Goal: Book appointment/travel/reservation

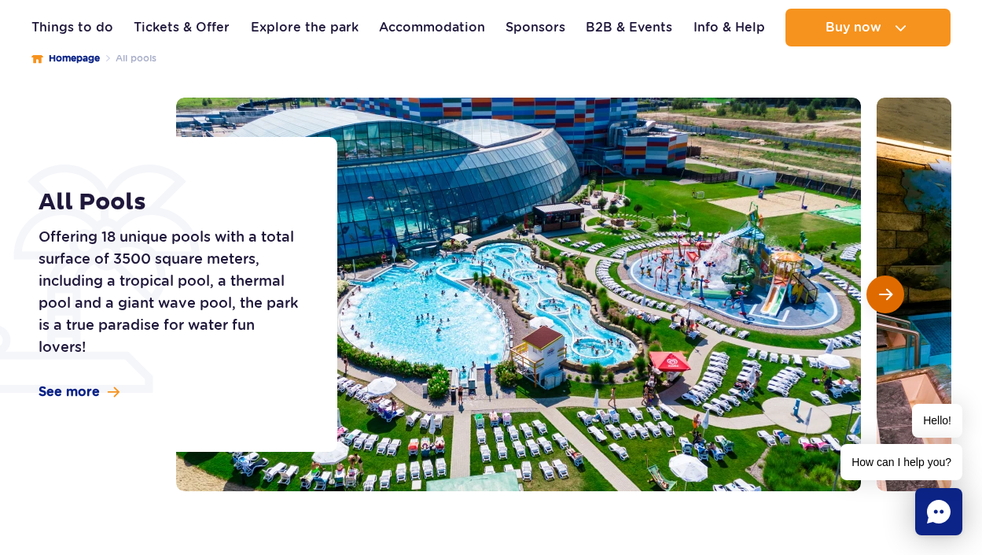
click at [879, 289] on span "Next slide" at bounding box center [885, 294] width 13 height 14
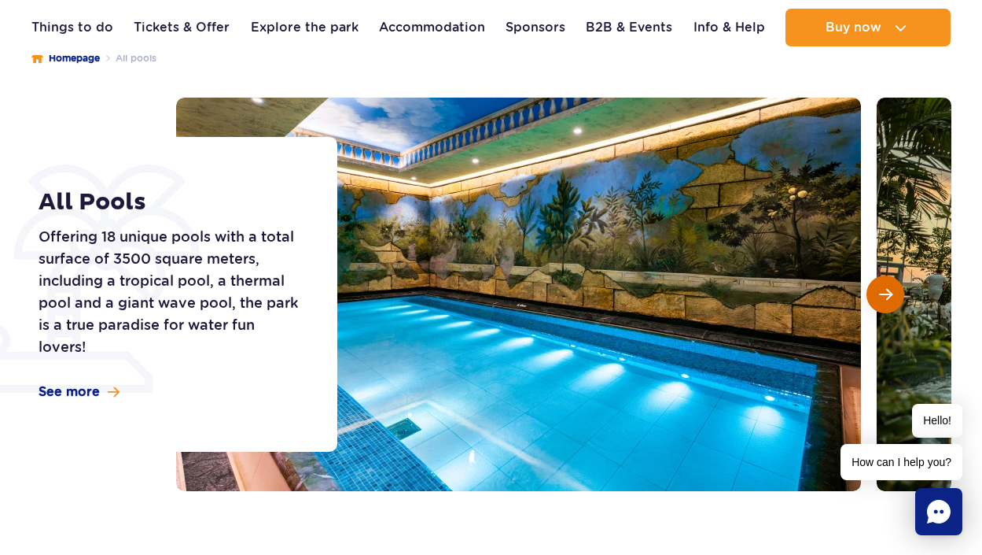
click at [879, 289] on span "Next slide" at bounding box center [885, 294] width 13 height 14
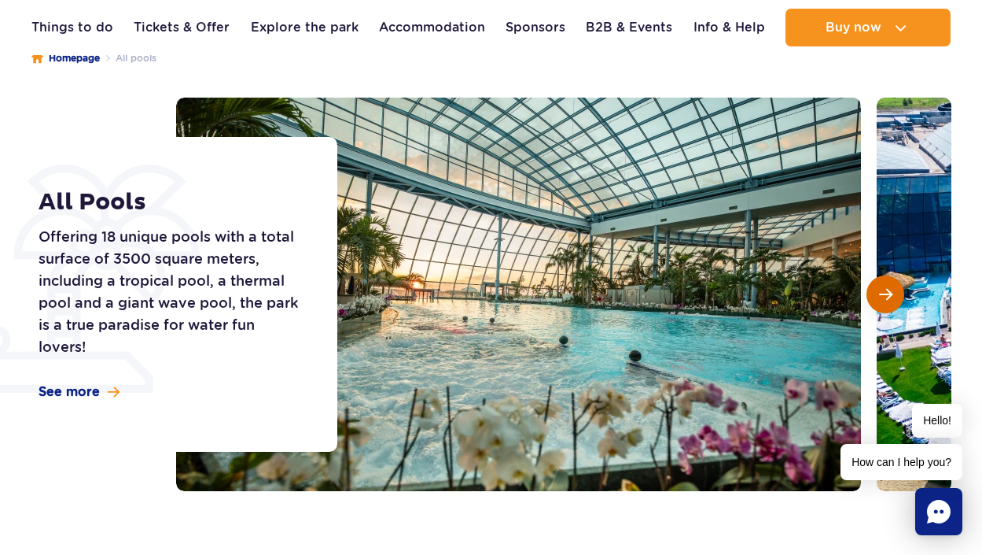
click at [879, 289] on span "Next slide" at bounding box center [885, 294] width 13 height 14
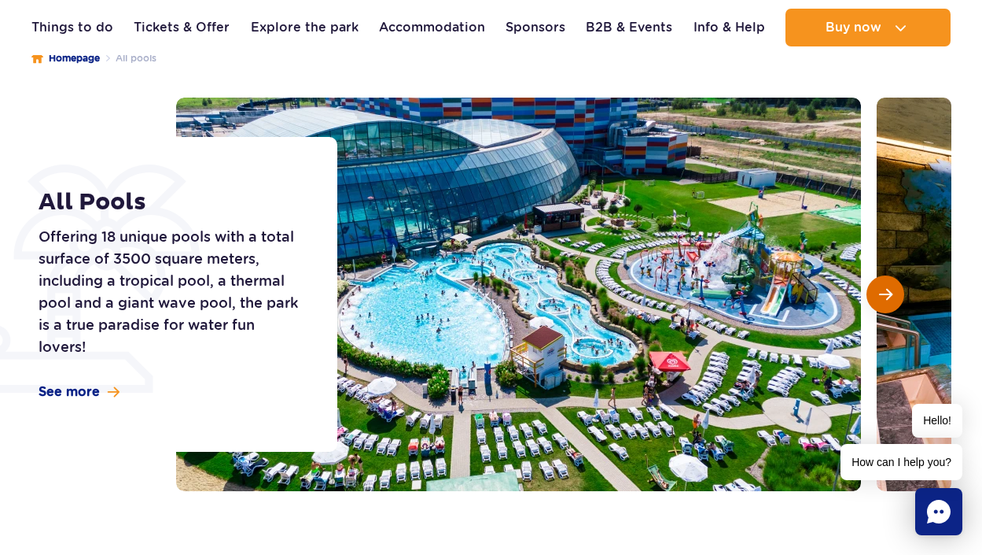
click at [879, 289] on span "Next slide" at bounding box center [885, 294] width 13 height 14
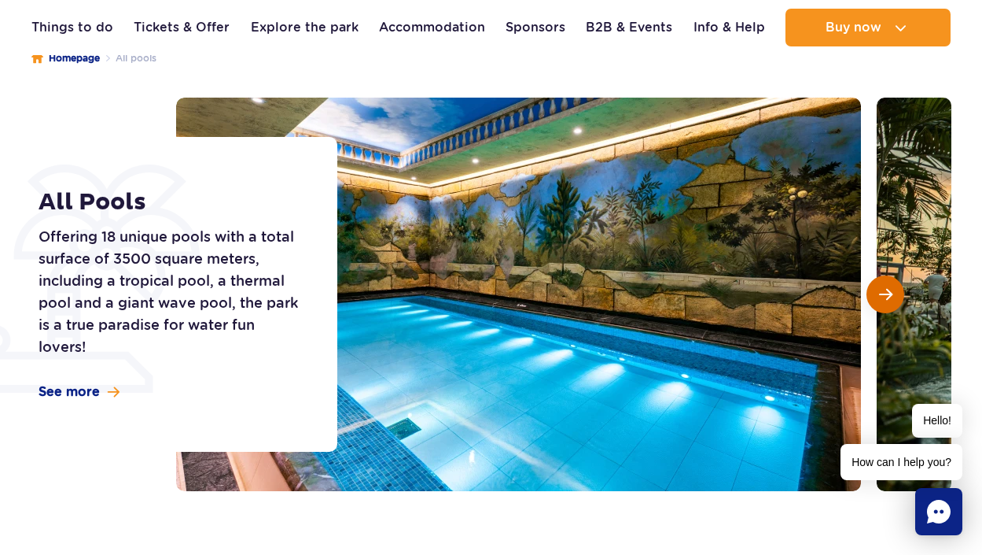
click at [879, 289] on span "Next slide" at bounding box center [885, 294] width 13 height 14
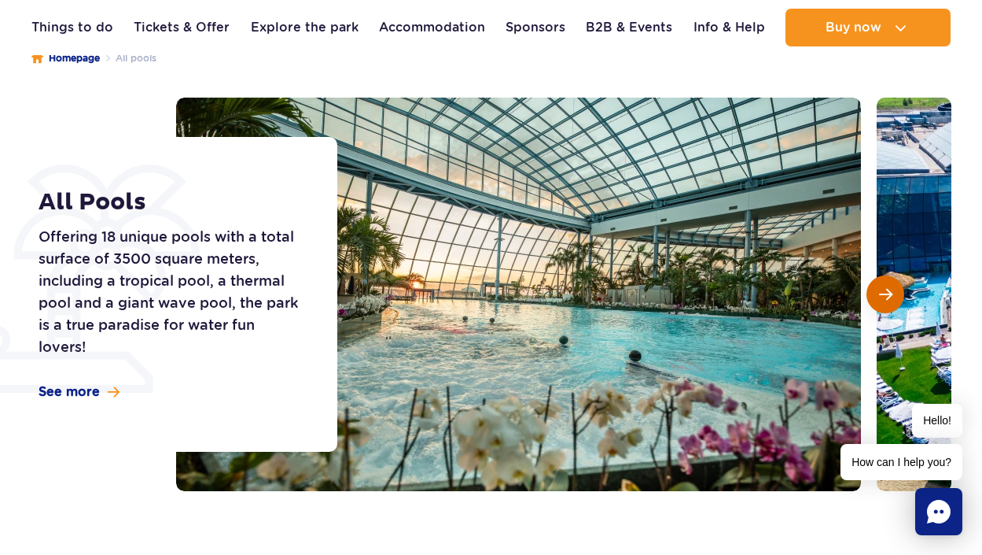
click at [874, 288] on button "Next slide" at bounding box center [886, 294] width 38 height 38
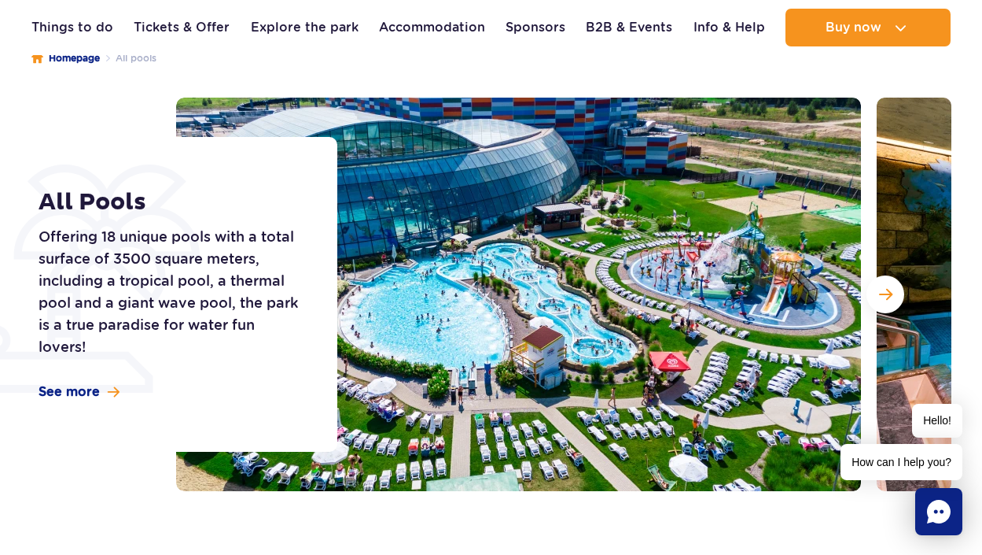
click at [728, 279] on img at bounding box center [518, 294] width 685 height 393
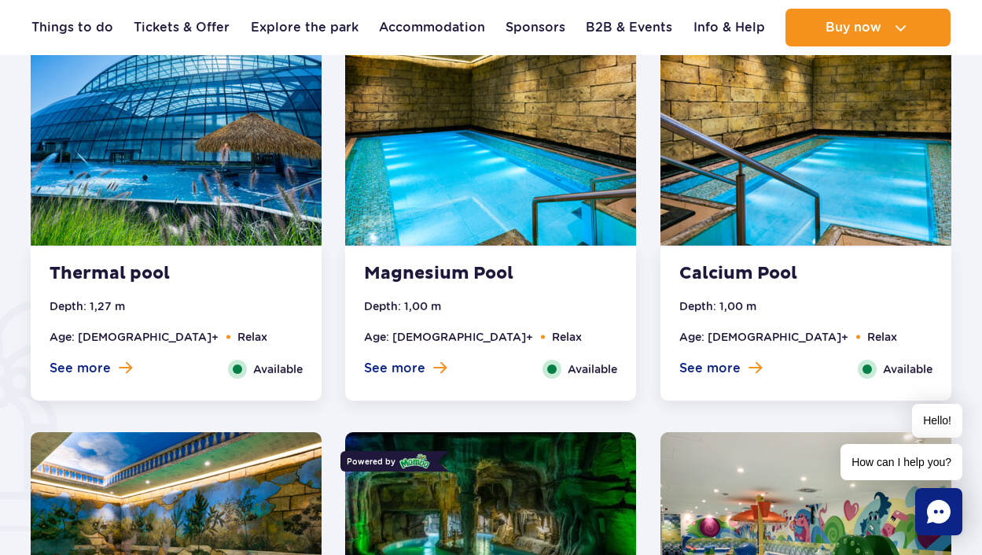
scroll to position [1259, 0]
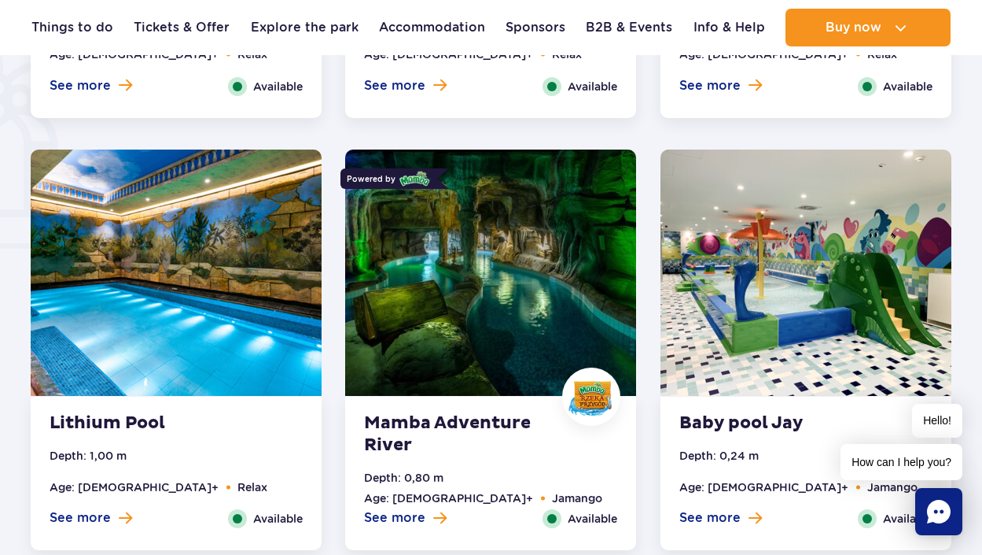
click at [466, 297] on img at bounding box center [490, 272] width 291 height 246
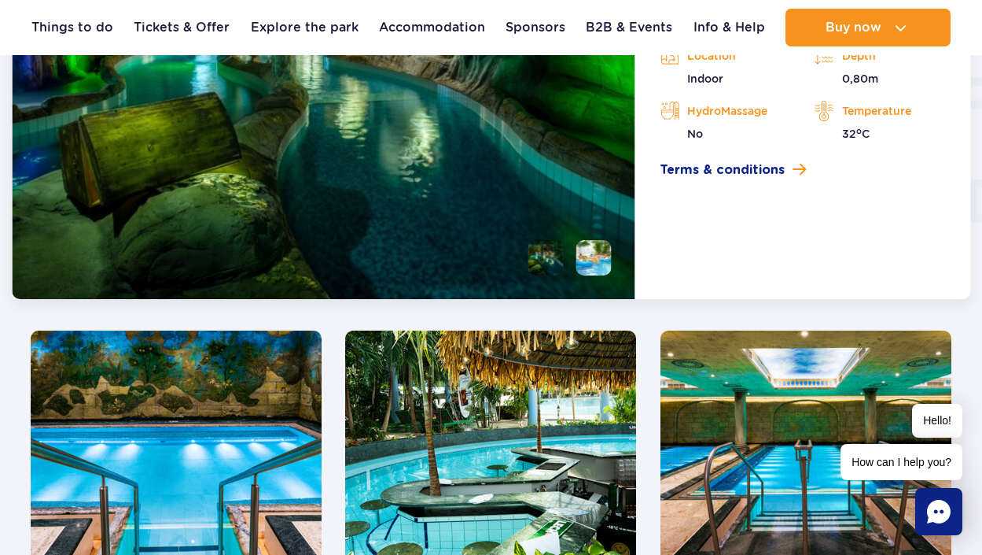
scroll to position [1829, 0]
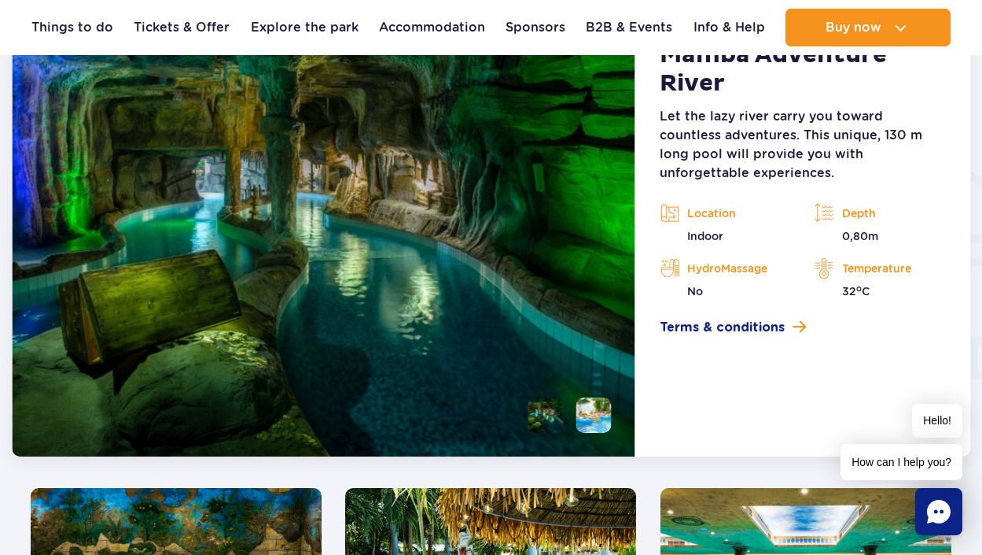
click at [525, 272] on img at bounding box center [323, 236] width 623 height 440
click at [599, 406] on li at bounding box center [593, 414] width 35 height 35
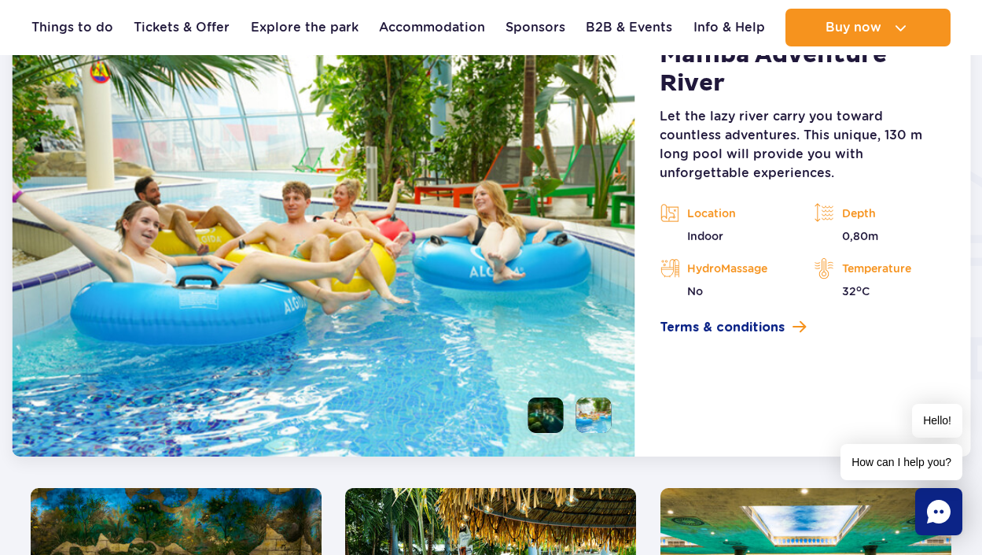
click at [545, 418] on li at bounding box center [545, 414] width 35 height 35
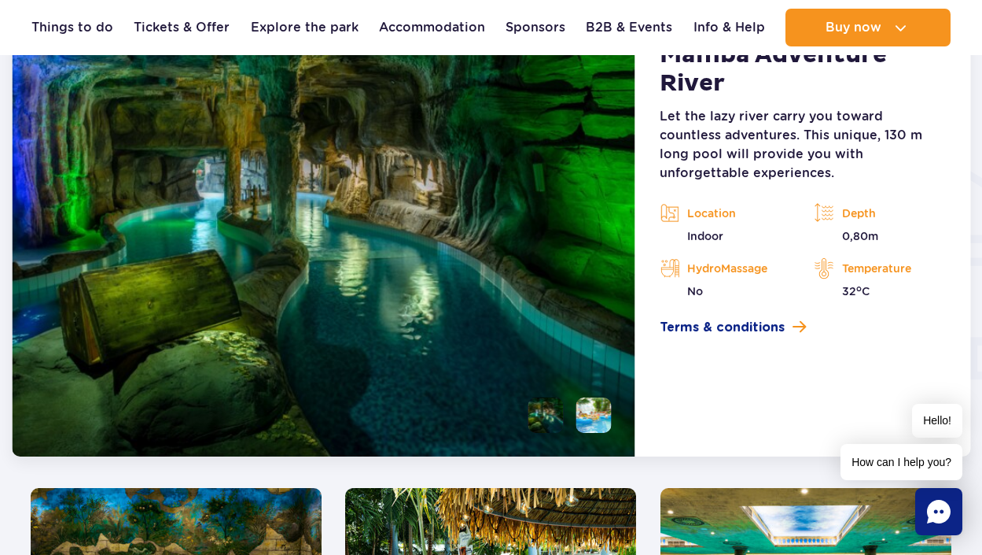
click at [610, 415] on li at bounding box center [593, 414] width 35 height 35
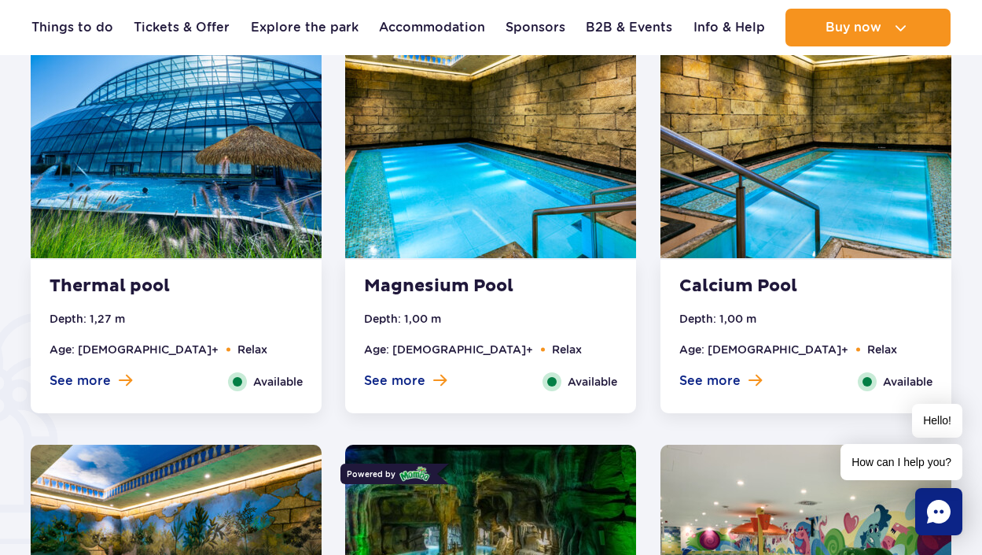
click at [161, 132] on img at bounding box center [176, 135] width 291 height 246
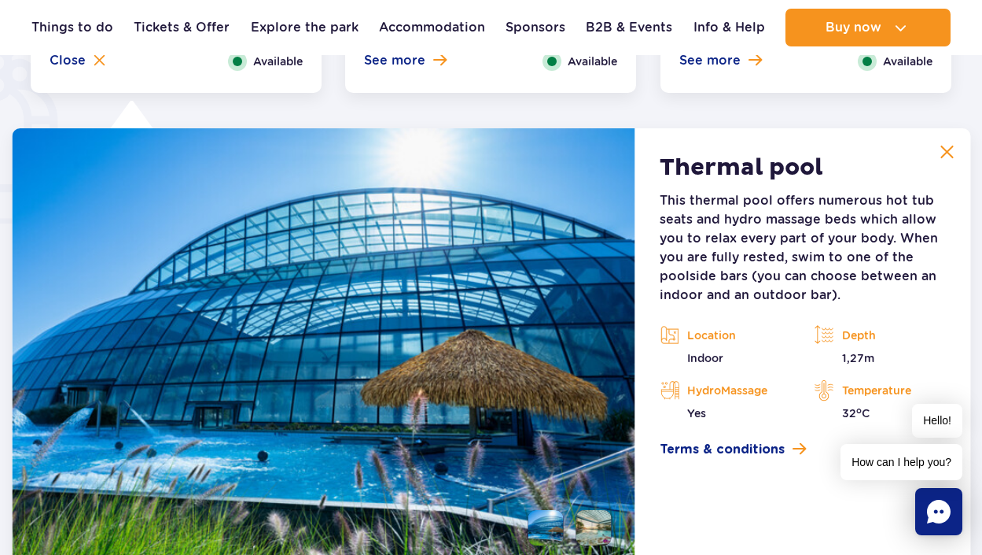
scroll to position [1318, 0]
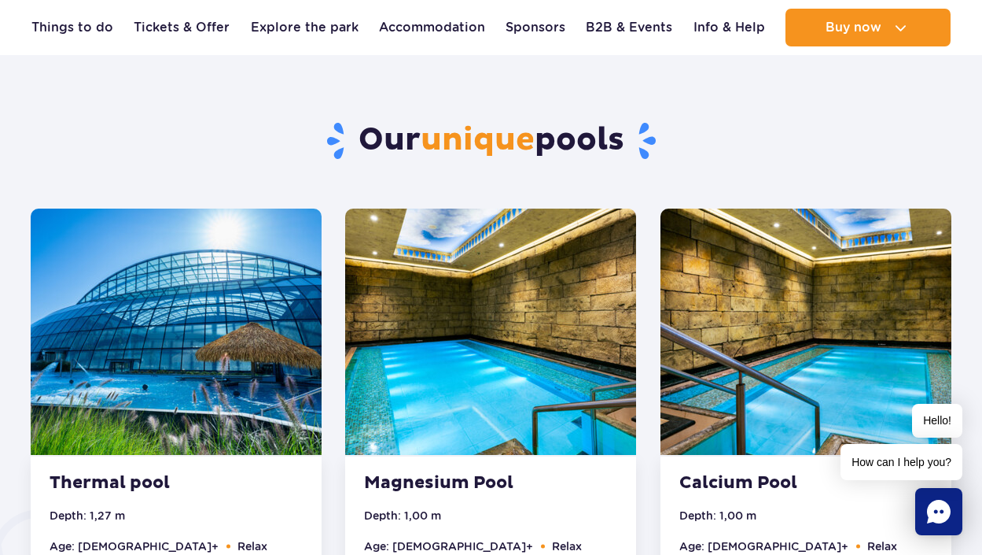
click at [433, 308] on img at bounding box center [490, 331] width 291 height 246
click at [842, 274] on img at bounding box center [806, 331] width 291 height 246
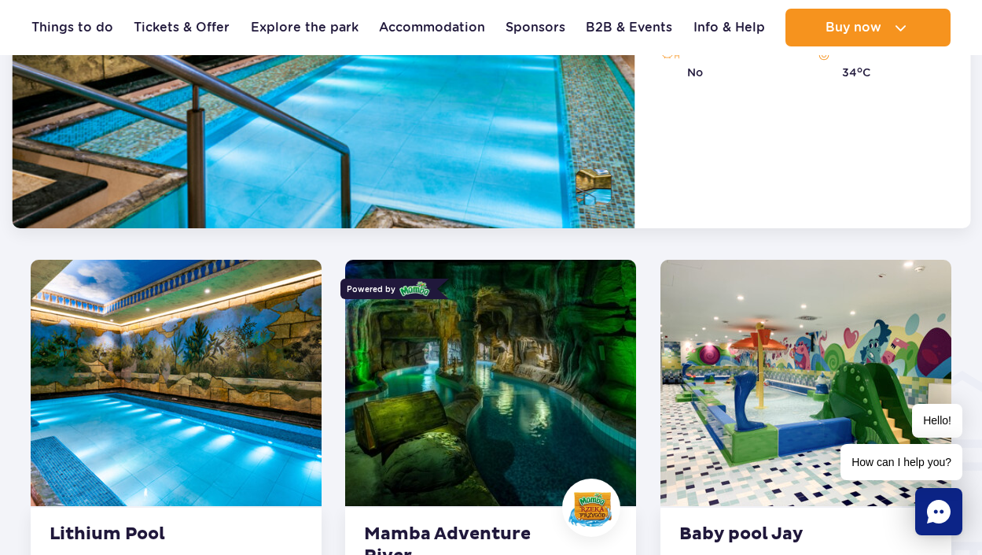
scroll to position [1868, 0]
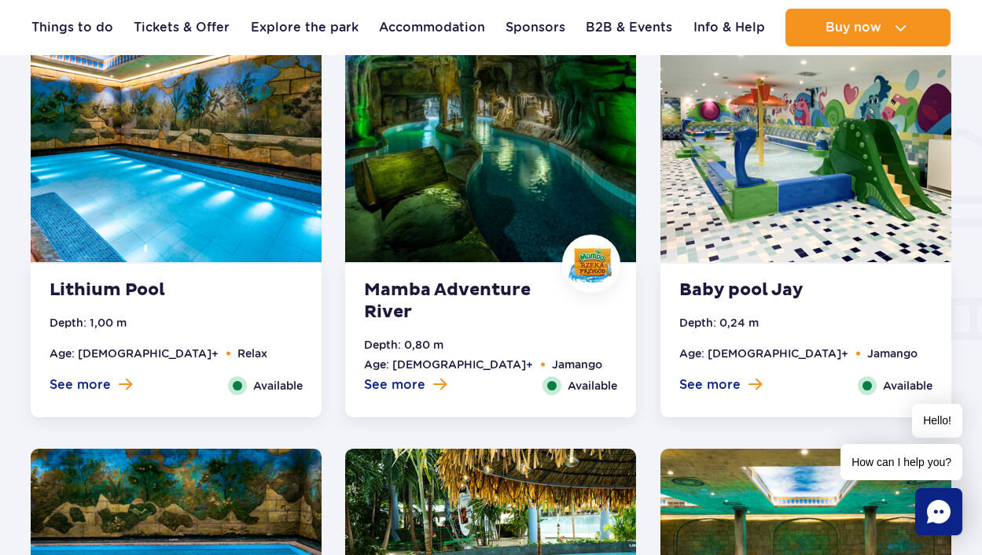
click at [156, 137] on img at bounding box center [176, 139] width 291 height 246
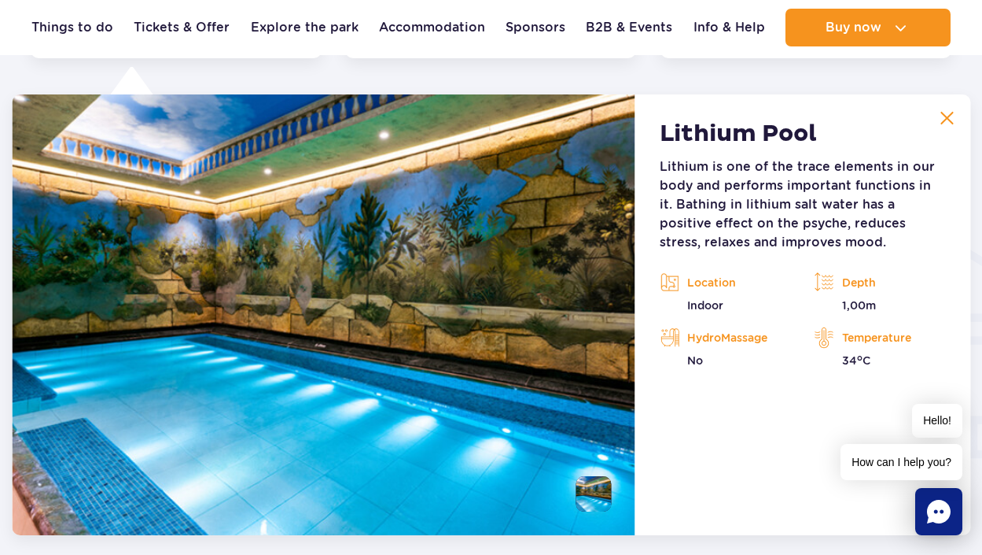
scroll to position [2301, 0]
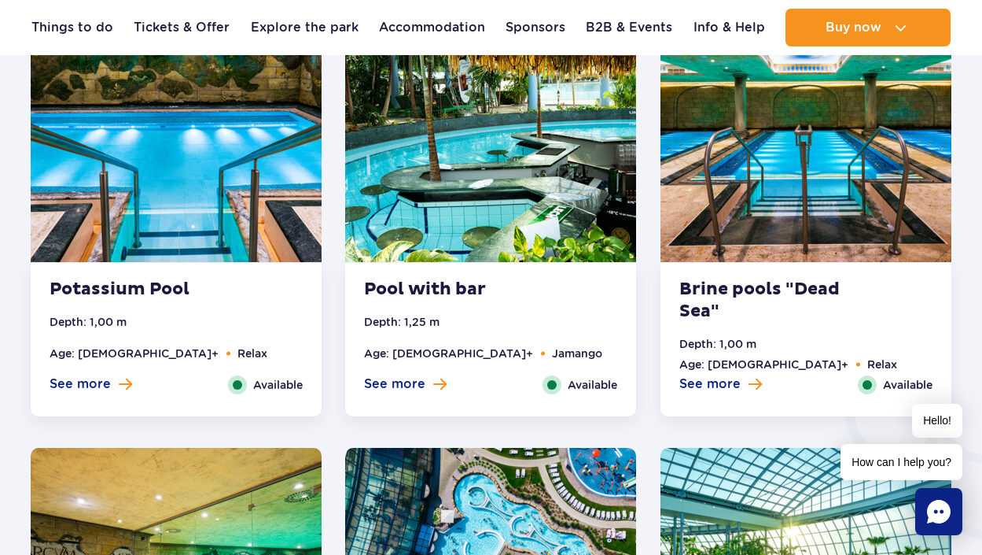
click at [409, 176] on img at bounding box center [490, 139] width 291 height 246
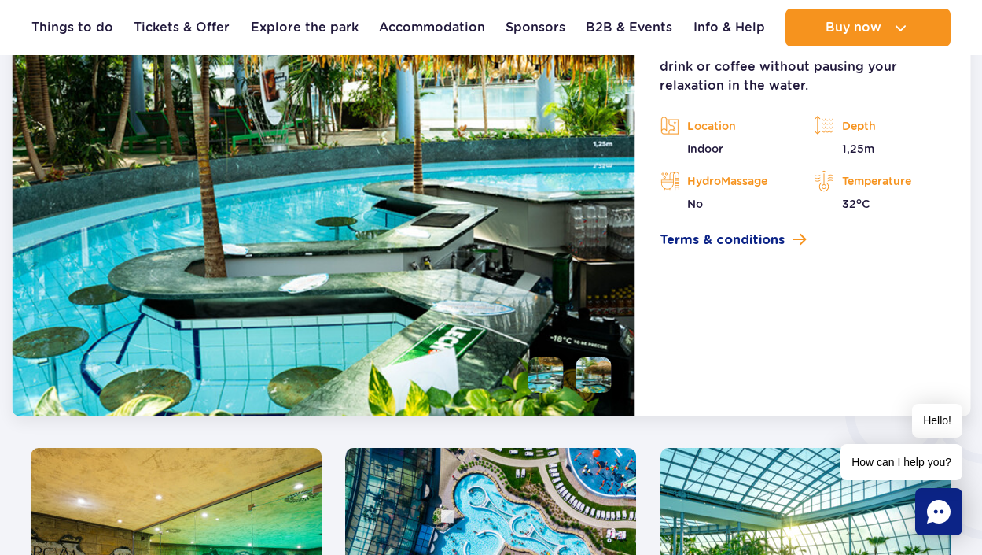
scroll to position [2182, 0]
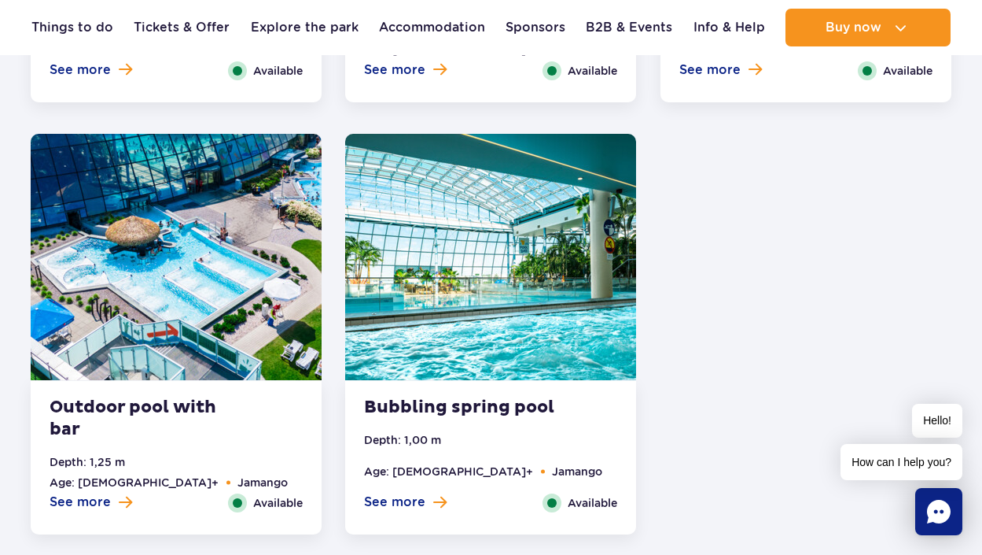
click at [467, 281] on img at bounding box center [490, 257] width 291 height 246
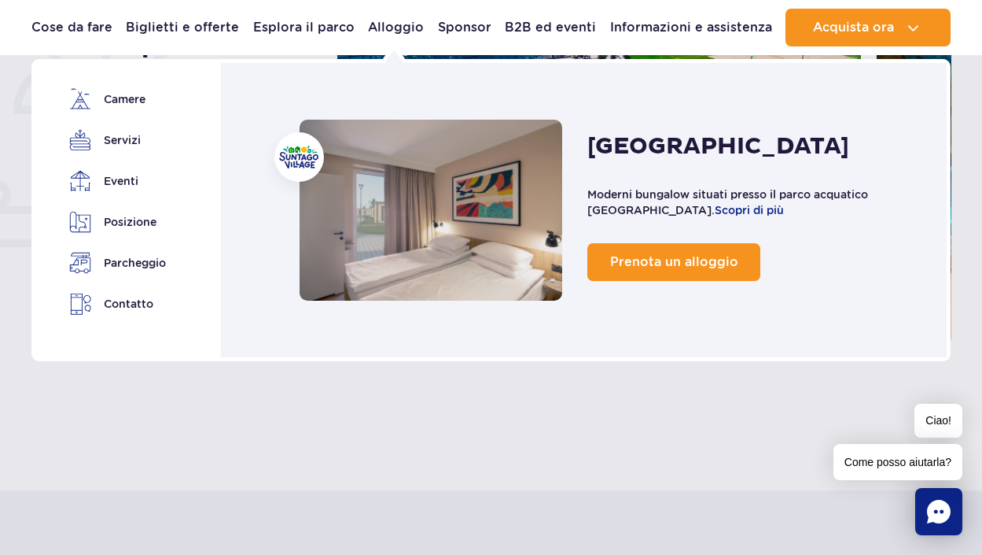
scroll to position [0, 0]
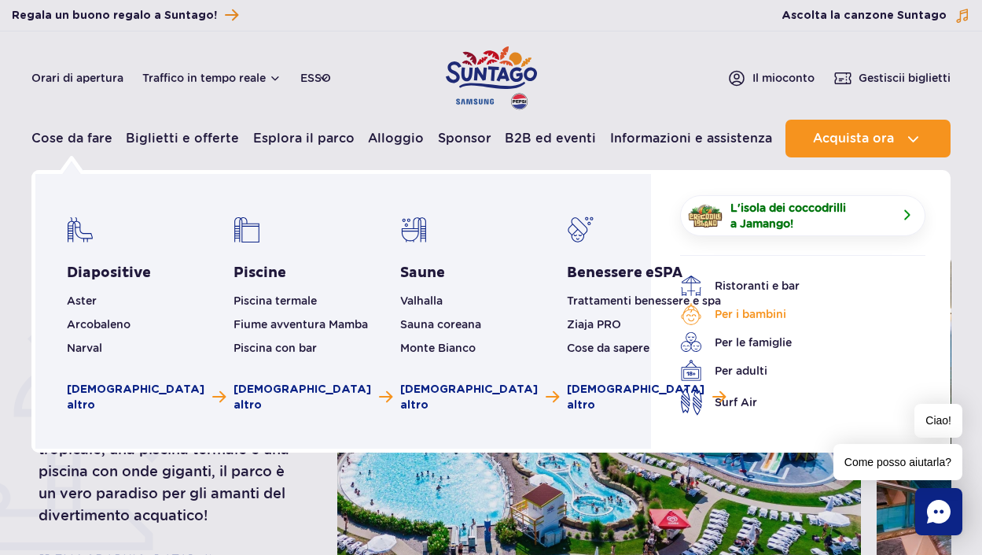
click at [734, 311] on font "Per i bambini" at bounding box center [751, 314] width 72 height 13
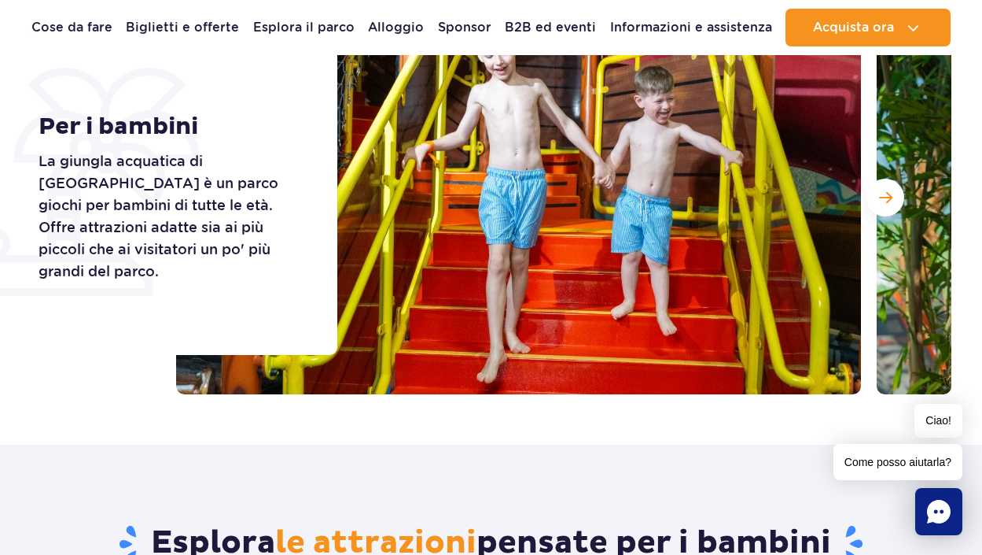
scroll to position [236, 0]
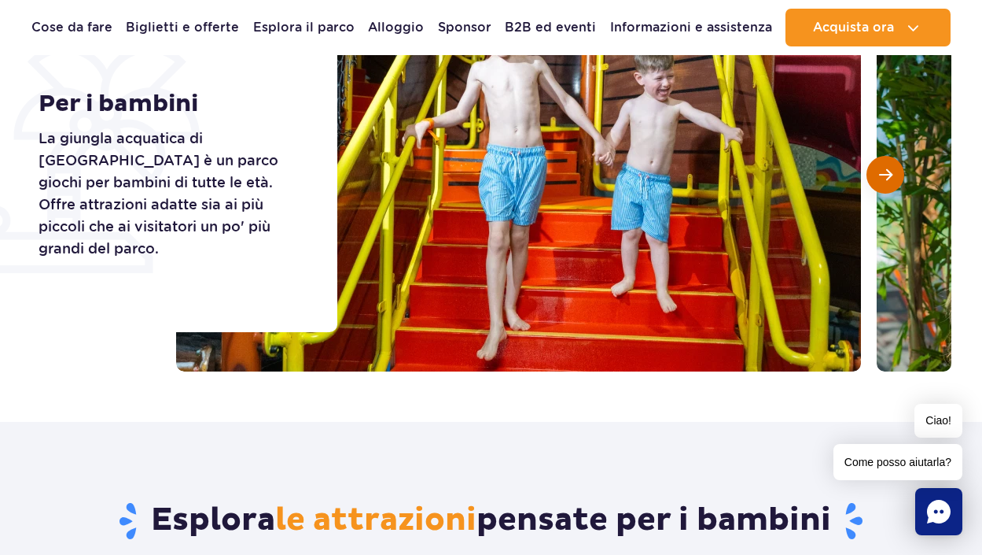
click at [883, 173] on span "Diapositiva successiva" at bounding box center [885, 175] width 13 height 14
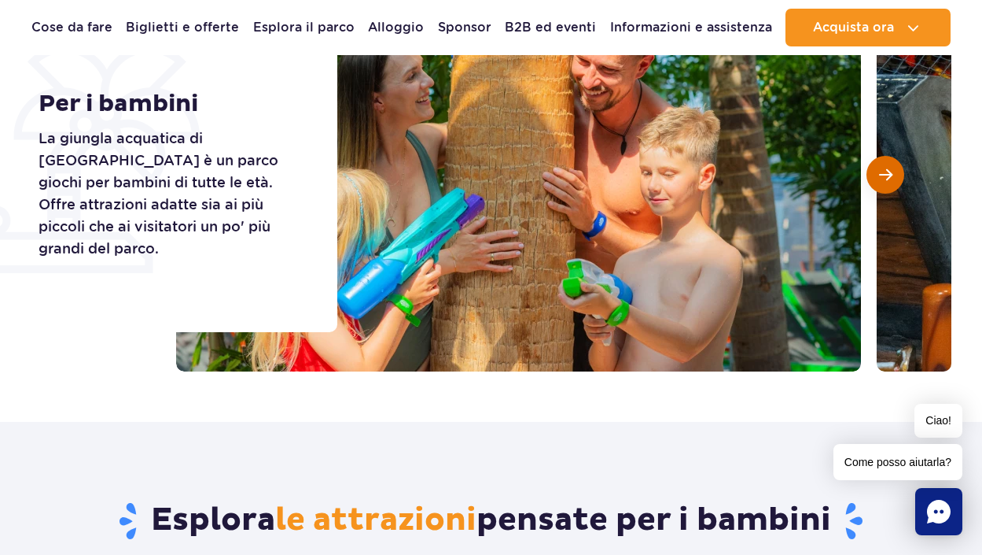
click at [883, 173] on span "Diapositiva successiva" at bounding box center [885, 175] width 13 height 14
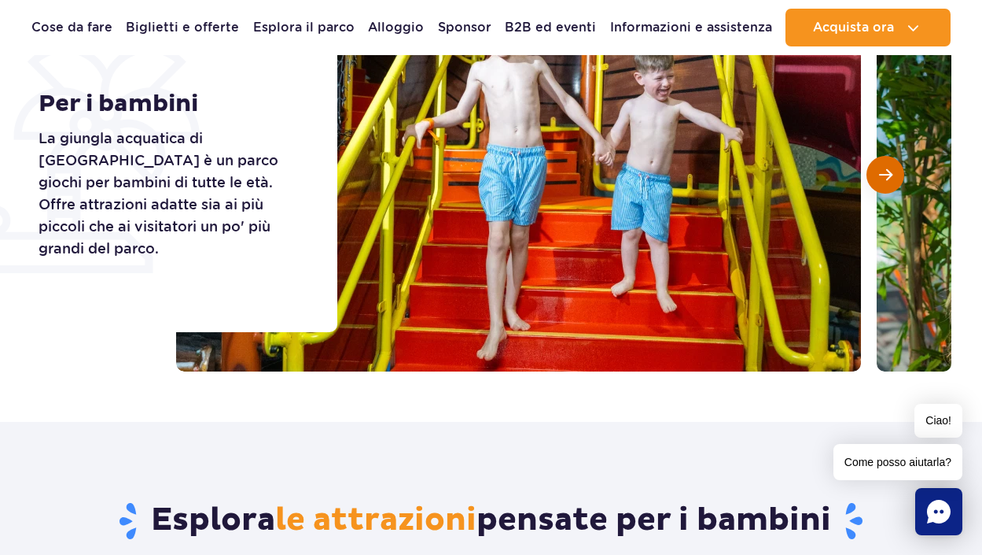
click at [883, 173] on span "Diapositiva successiva" at bounding box center [885, 175] width 13 height 14
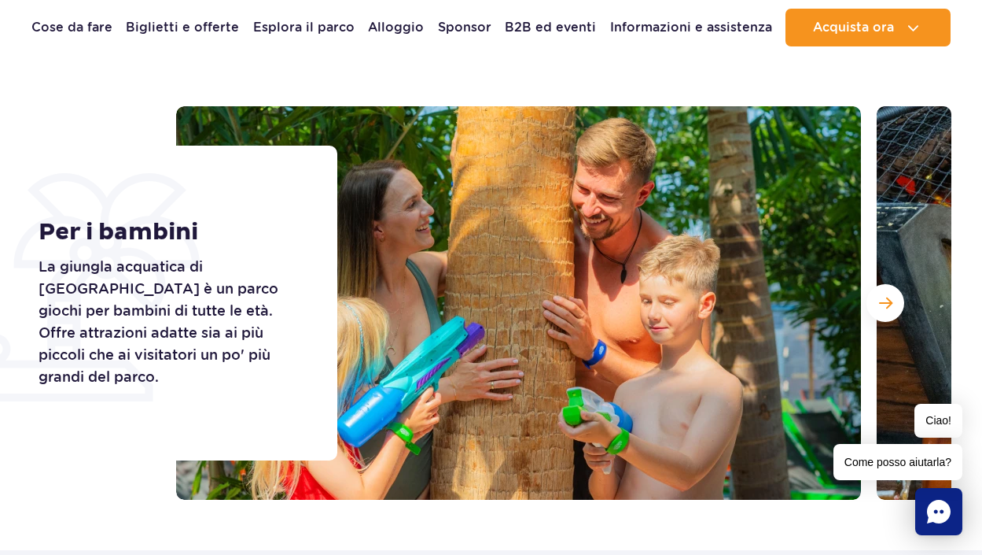
scroll to position [0, 0]
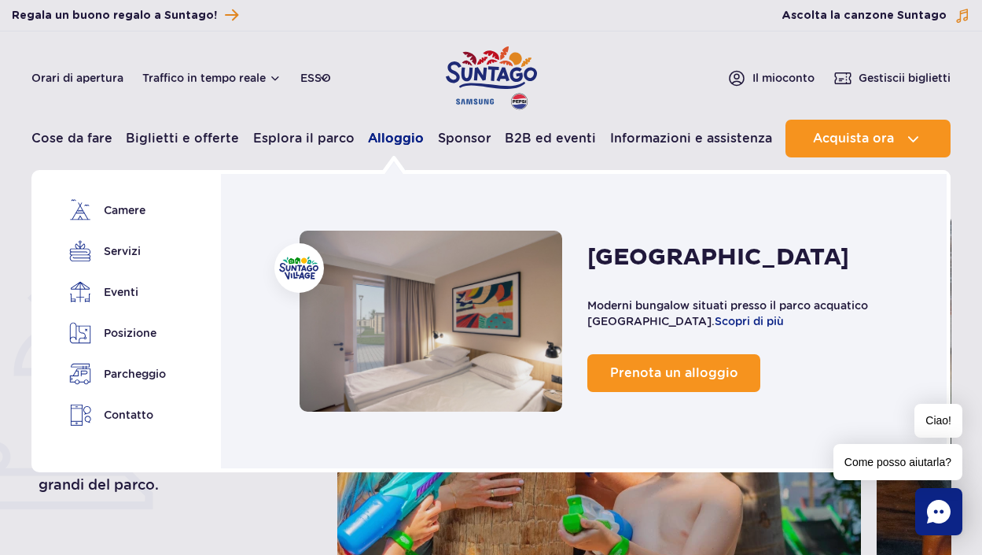
click at [392, 140] on font "Alloggio" at bounding box center [396, 138] width 56 height 15
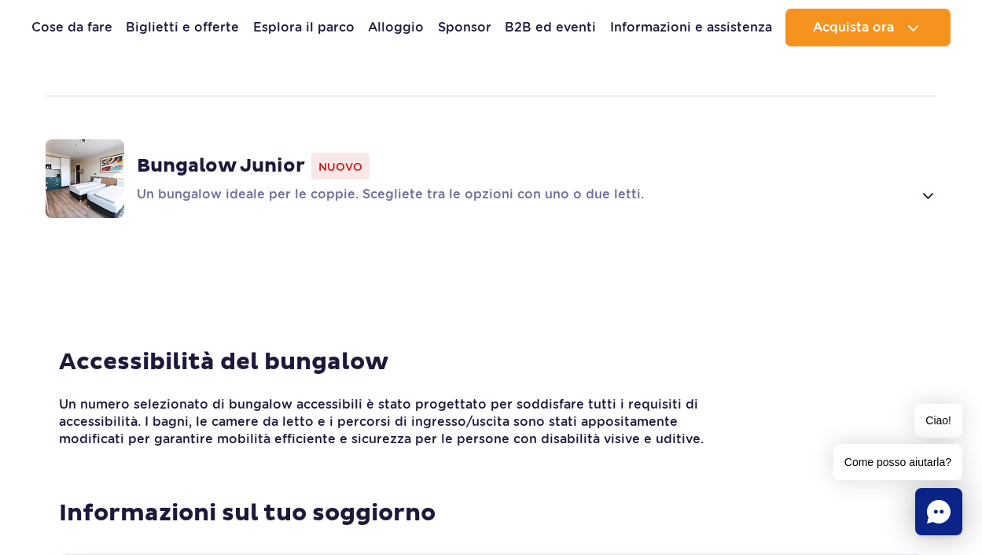
scroll to position [1495, 0]
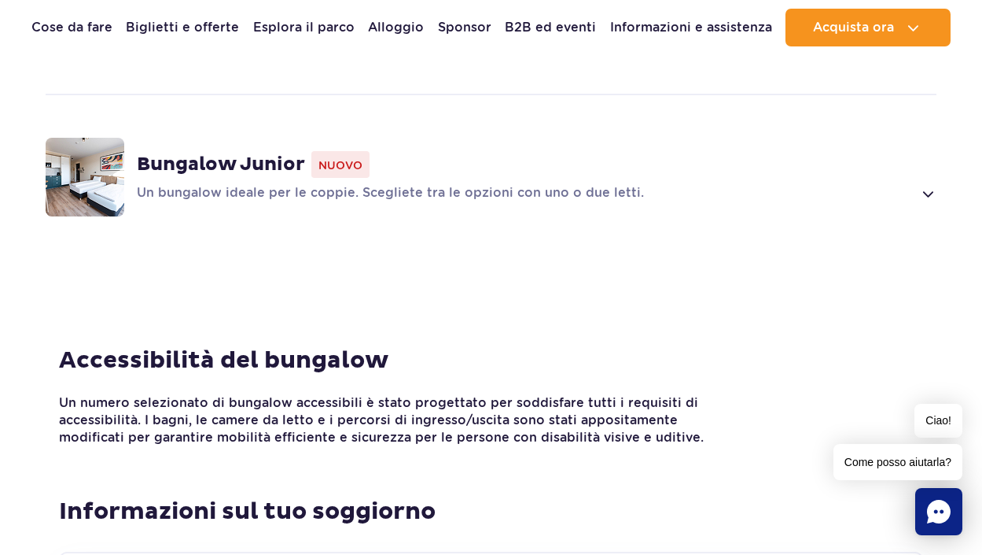
click at [77, 138] on img at bounding box center [85, 177] width 79 height 79
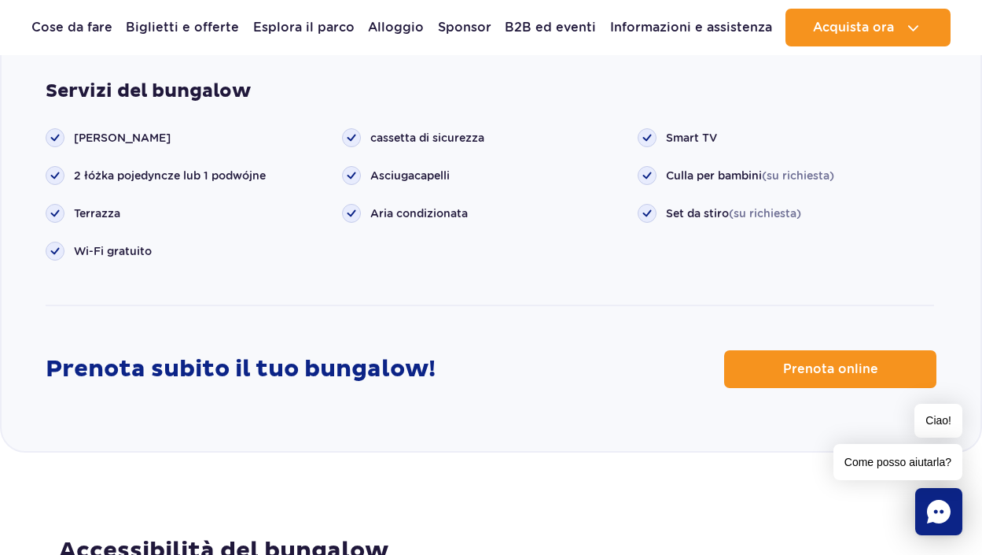
scroll to position [2167, 0]
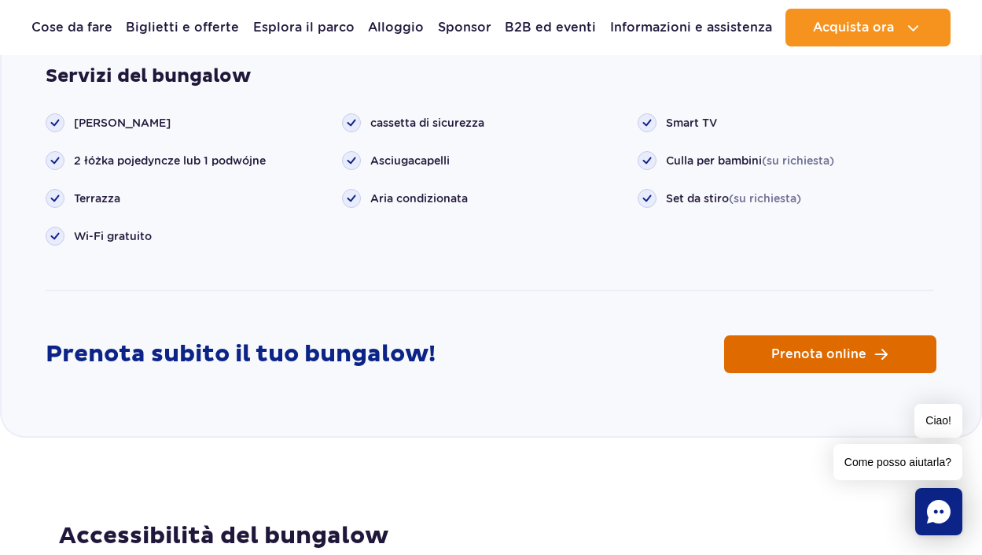
click at [787, 335] on link "Prenota online" at bounding box center [830, 354] width 212 height 38
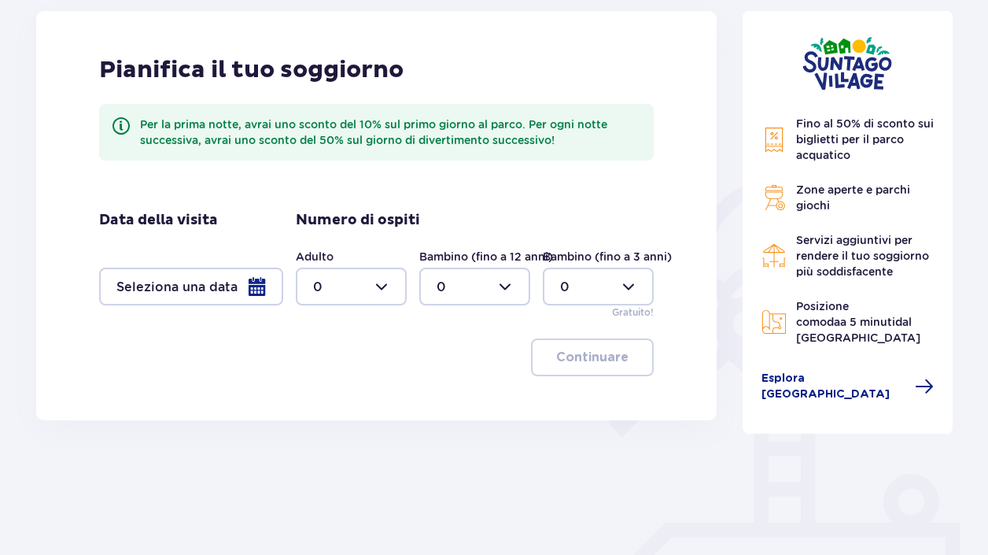
scroll to position [236, 0]
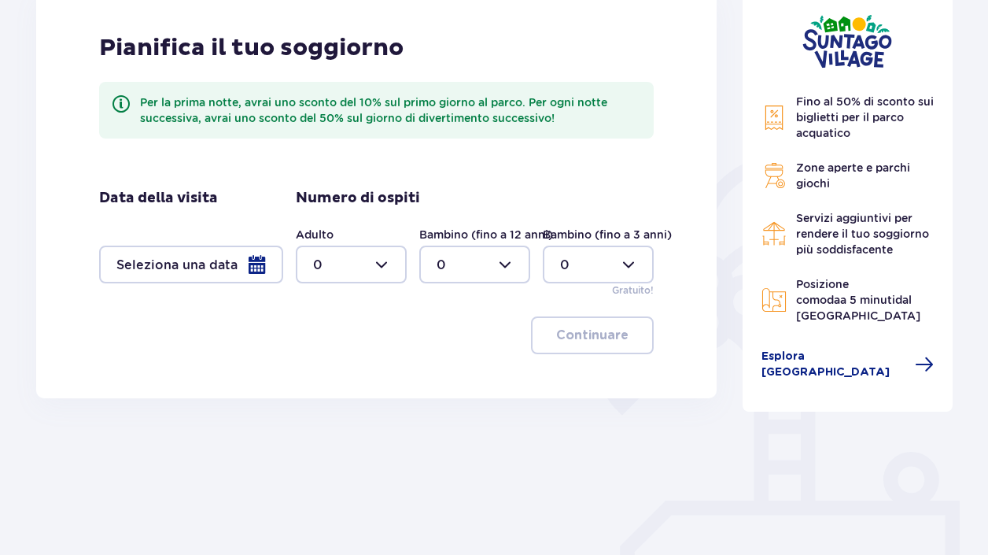
click at [371, 242] on div "Adulto 0" at bounding box center [351, 255] width 111 height 57
click at [382, 253] on div at bounding box center [351, 264] width 111 height 38
click at [337, 375] on div "2" at bounding box center [351, 378] width 76 height 17
type input "2"
click at [466, 265] on div at bounding box center [474, 264] width 111 height 38
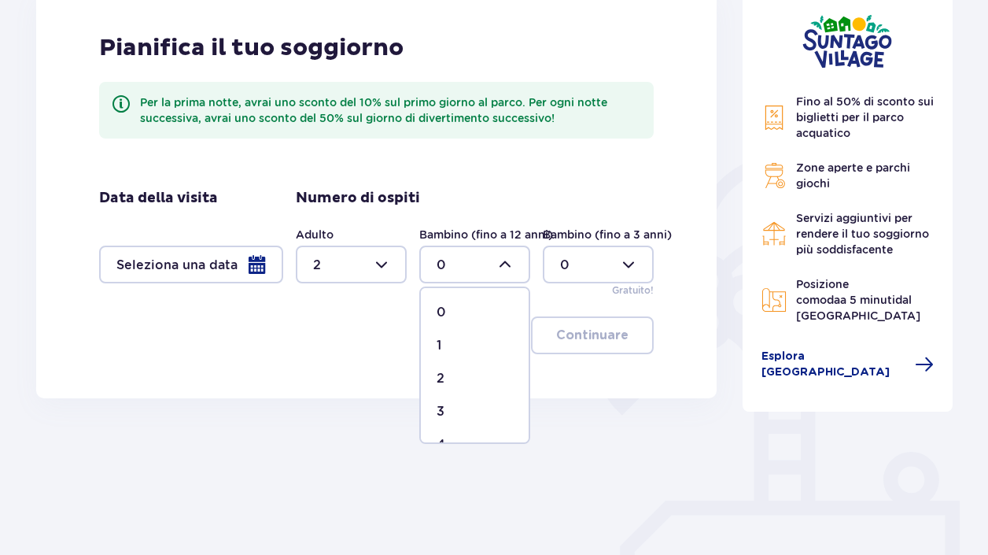
click at [458, 342] on div "1" at bounding box center [475, 345] width 76 height 17
type input "1"
click at [583, 264] on div at bounding box center [598, 264] width 111 height 38
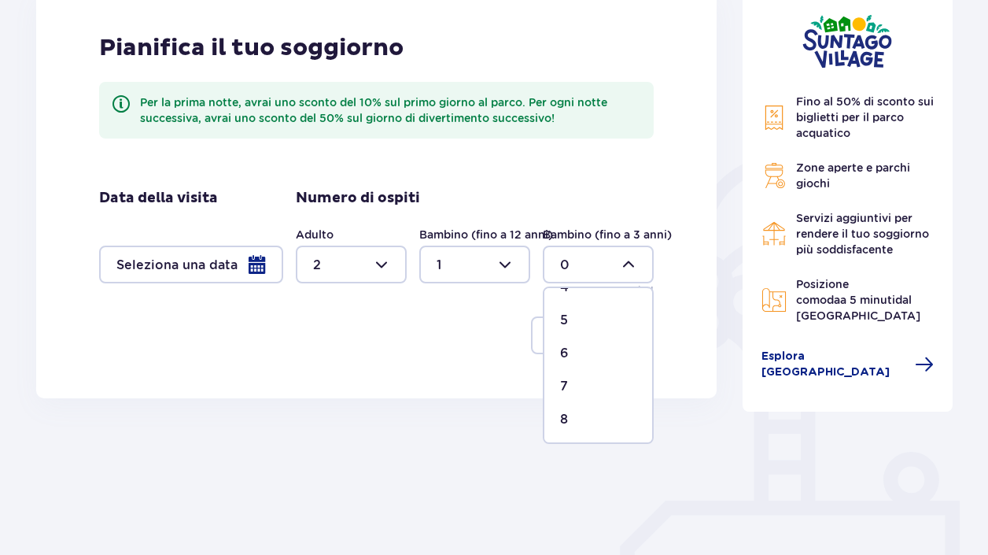
scroll to position [0, 0]
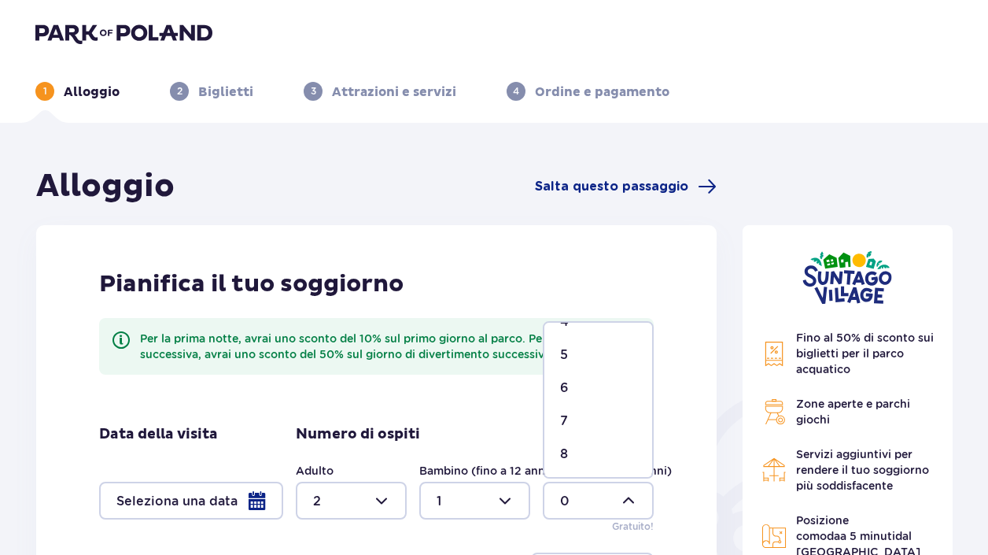
click at [568, 495] on div at bounding box center [598, 500] width 111 height 38
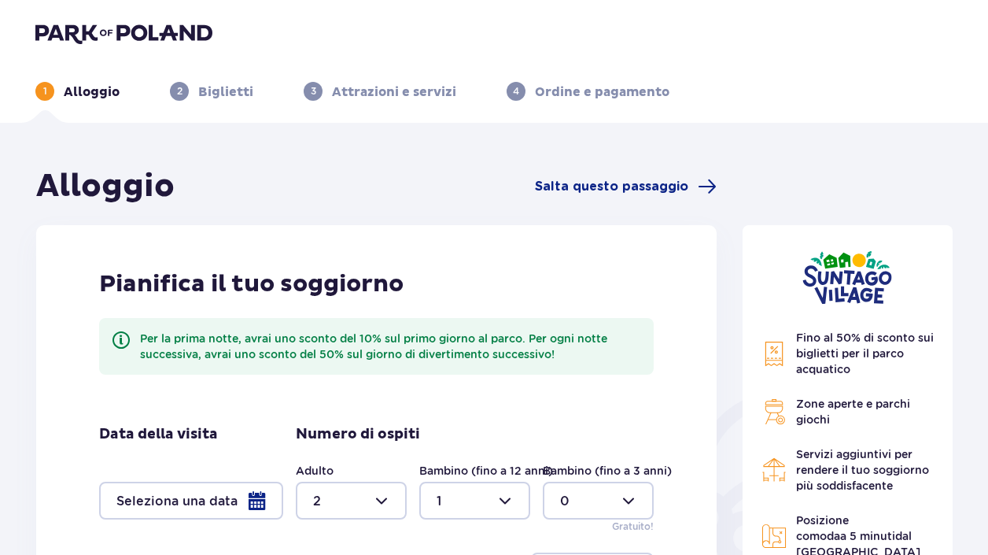
click at [215, 499] on div at bounding box center [191, 500] width 184 height 38
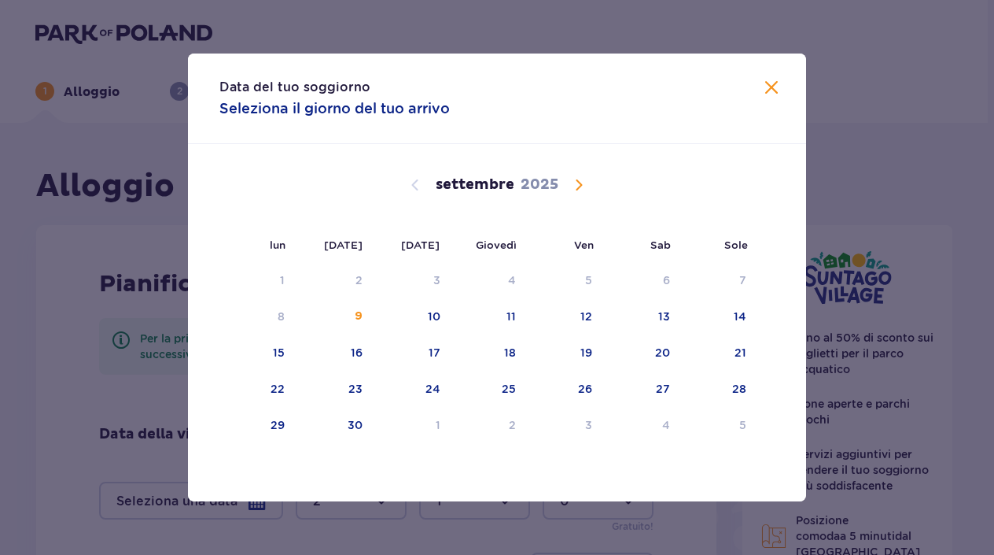
click at [584, 186] on span "Calendario" at bounding box center [578, 184] width 19 height 19
click at [672, 385] on div "25" at bounding box center [644, 389] width 76 height 35
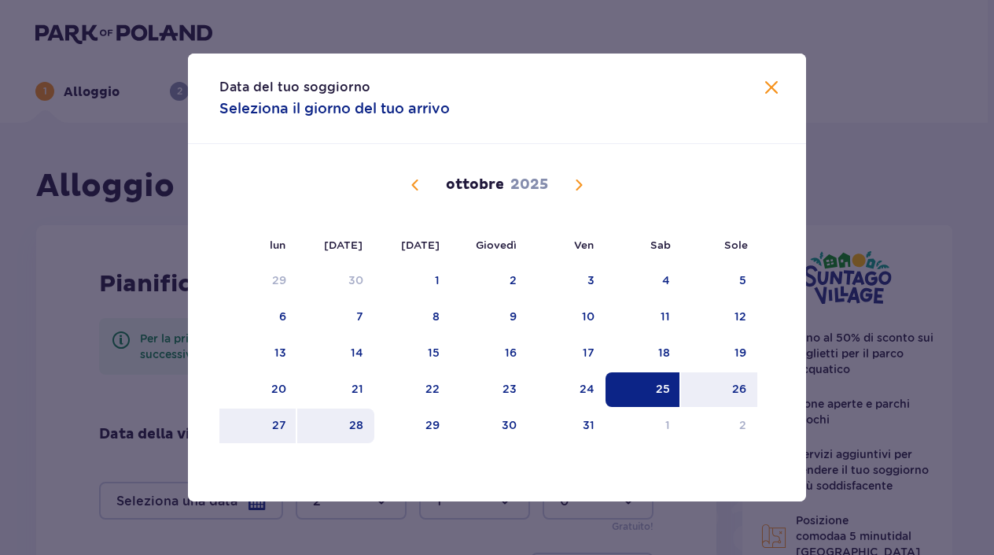
click at [352, 409] on div "28" at bounding box center [336, 425] width 78 height 35
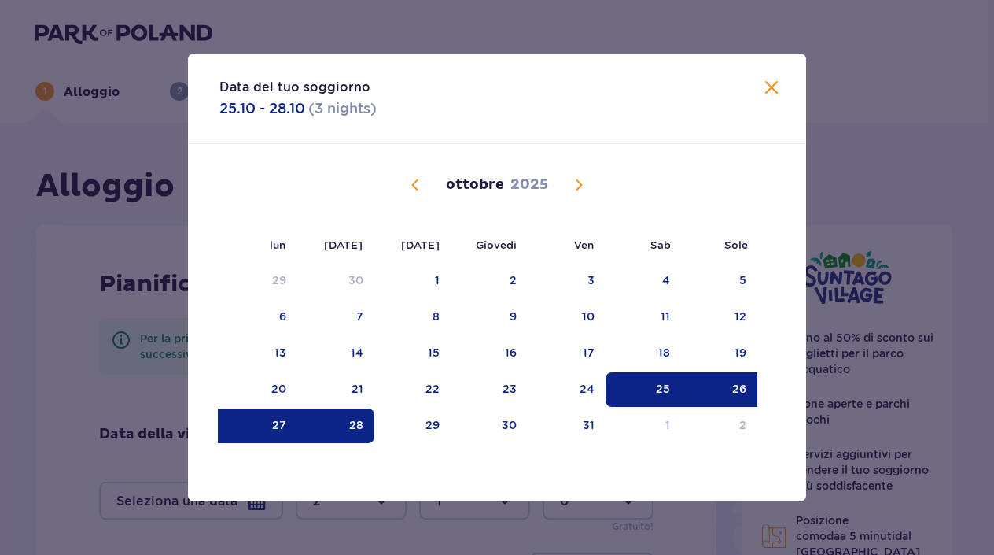
type input "[DATE] - [DATE]"
type input "0"
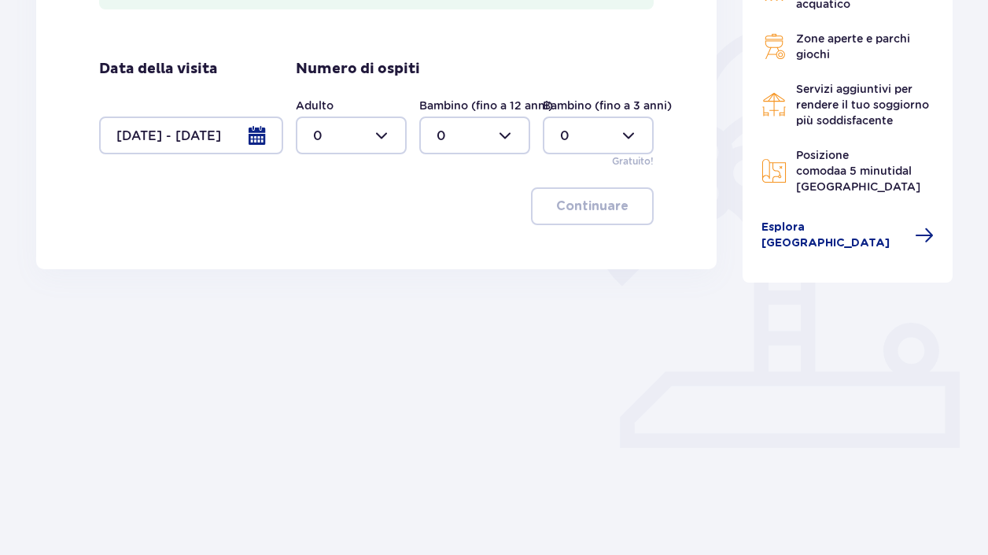
scroll to position [367, 0]
click at [345, 135] on div at bounding box center [351, 134] width 111 height 38
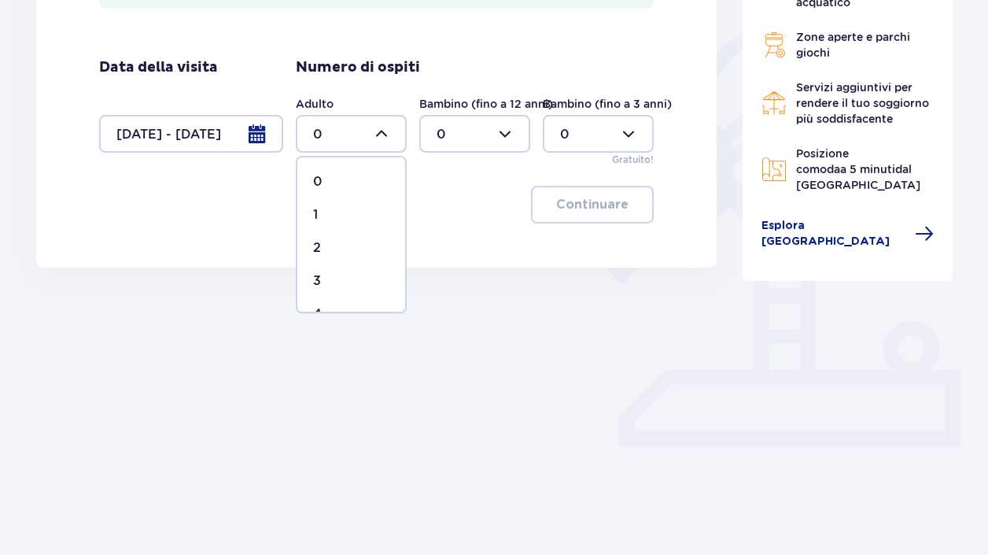
click at [326, 241] on div "2" at bounding box center [351, 247] width 76 height 17
type input "2"
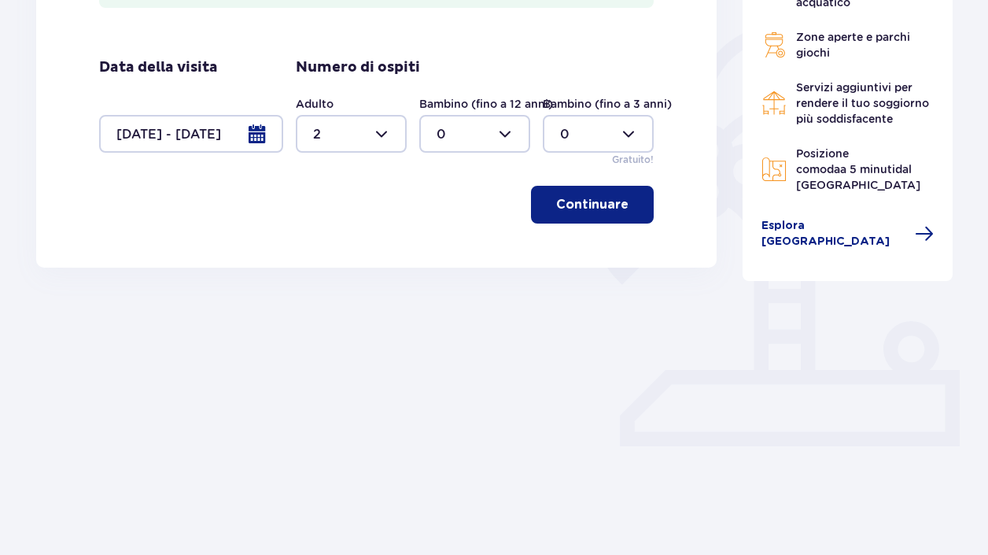
click at [452, 137] on div at bounding box center [474, 134] width 111 height 38
click at [437, 217] on font "1" at bounding box center [439, 214] width 5 height 15
type input "1"
click at [591, 205] on font "Continuare" at bounding box center [592, 204] width 72 height 13
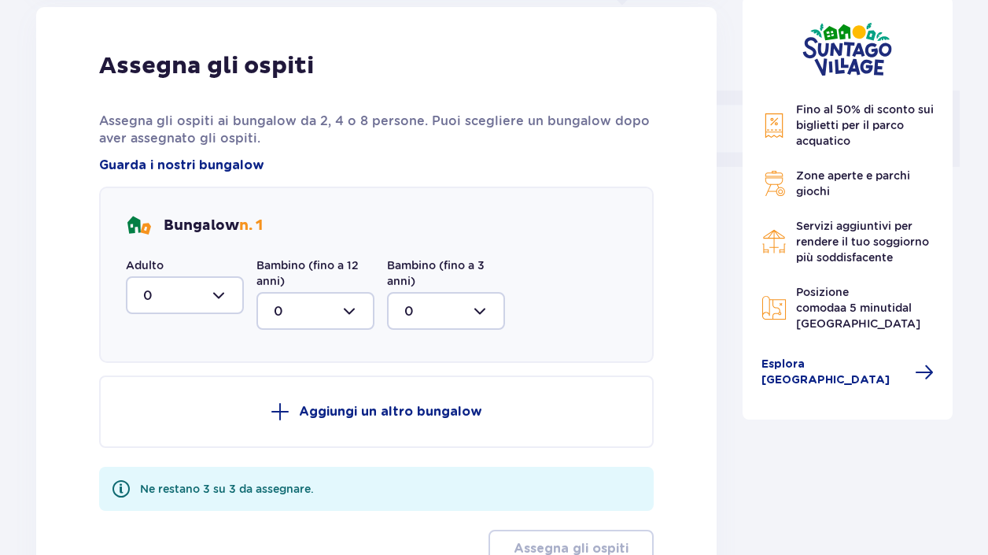
scroll to position [797, 0]
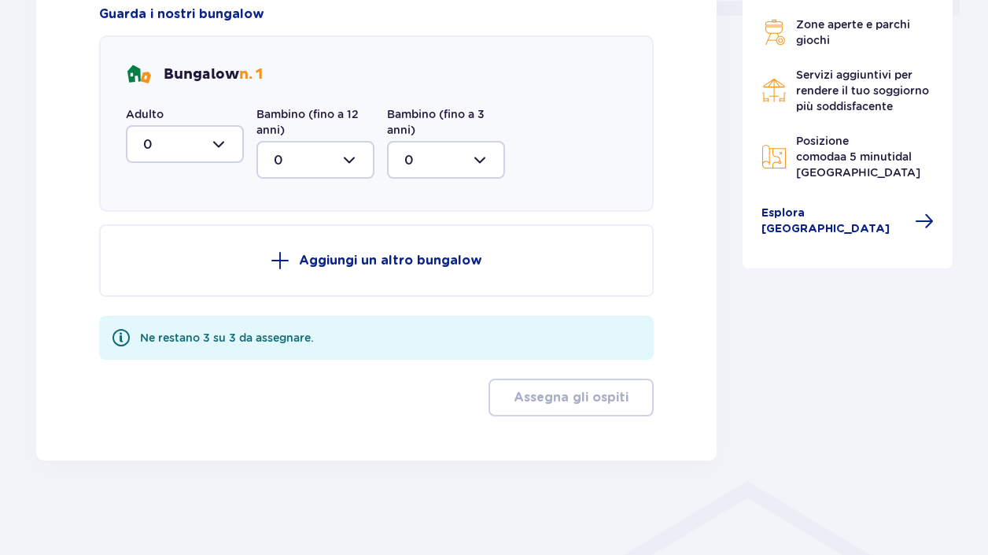
click at [204, 142] on div at bounding box center [185, 144] width 118 height 38
click at [180, 248] on span "2" at bounding box center [184, 257] width 115 height 33
type input "2"
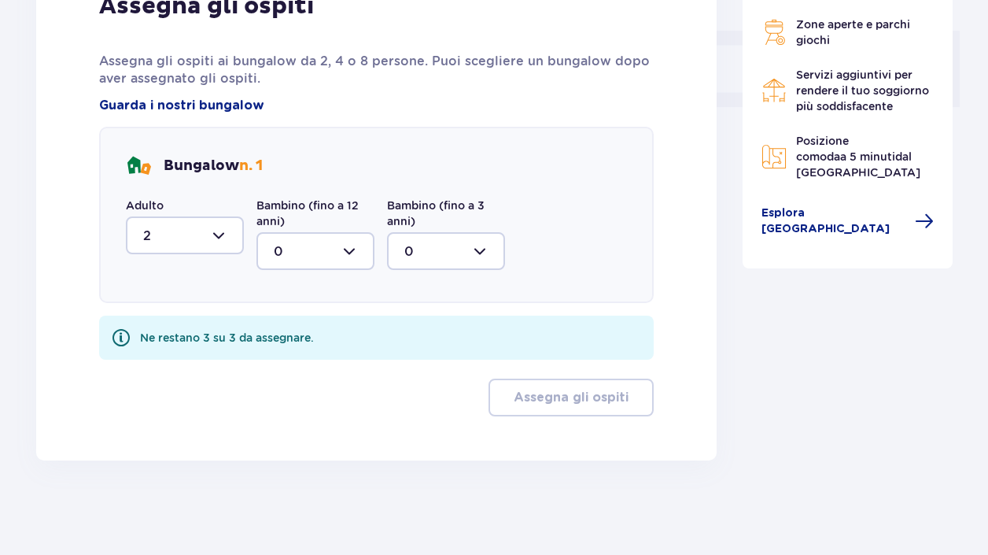
click at [297, 241] on div at bounding box center [315, 251] width 118 height 38
click at [300, 322] on span "1" at bounding box center [315, 331] width 115 height 33
type input "1"
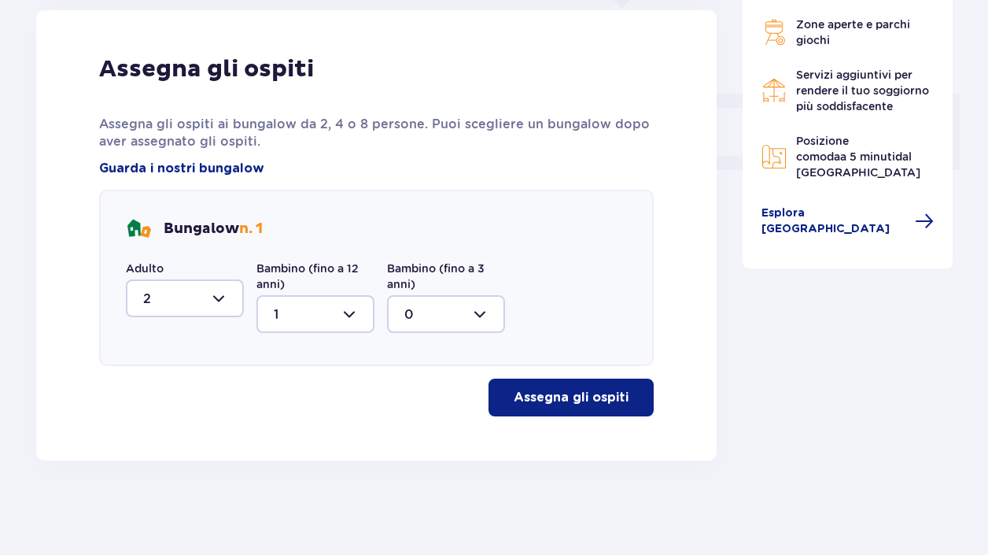
scroll to position [643, 0]
click at [535, 396] on font "Assegna gli ospiti" at bounding box center [571, 397] width 115 height 13
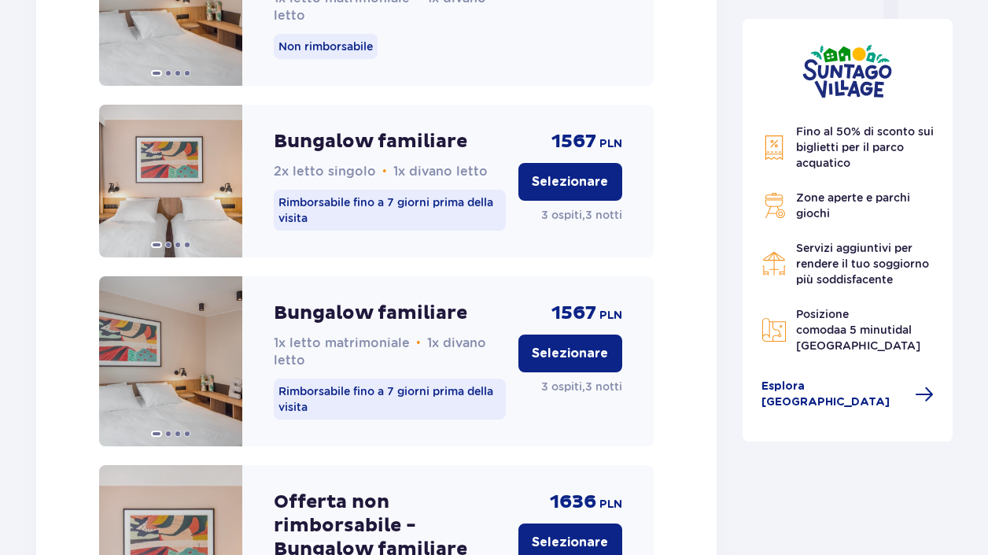
scroll to position [1571, 0]
